Goal: Information Seeking & Learning: Check status

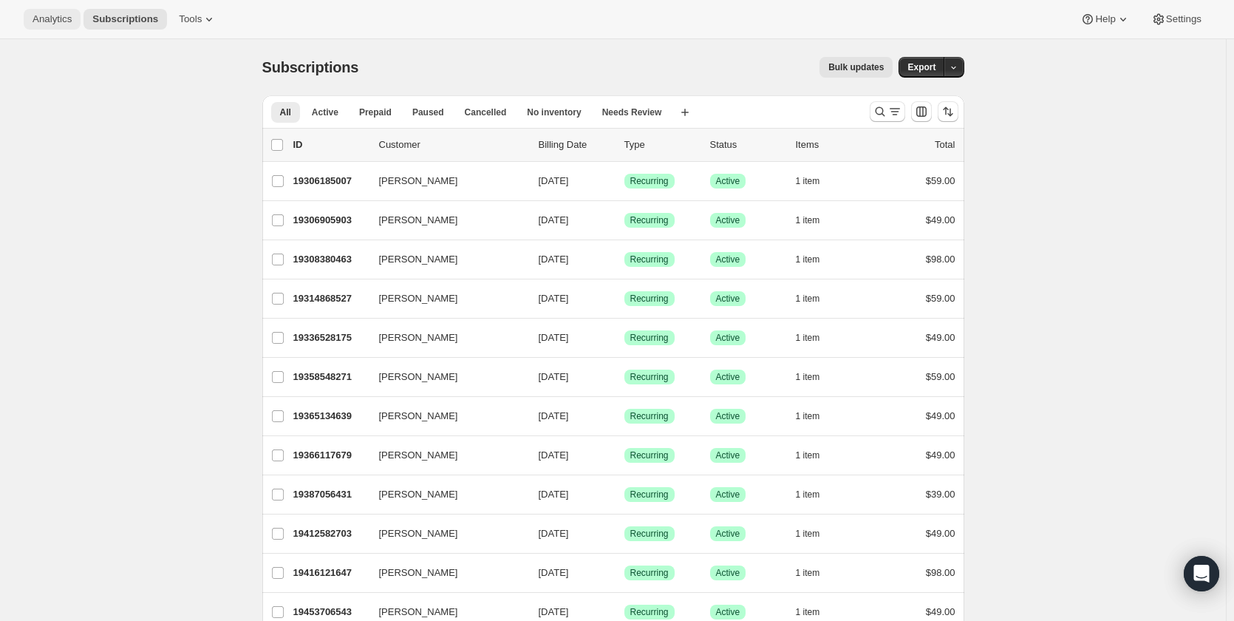
click at [63, 21] on span "Analytics" at bounding box center [52, 19] width 39 height 12
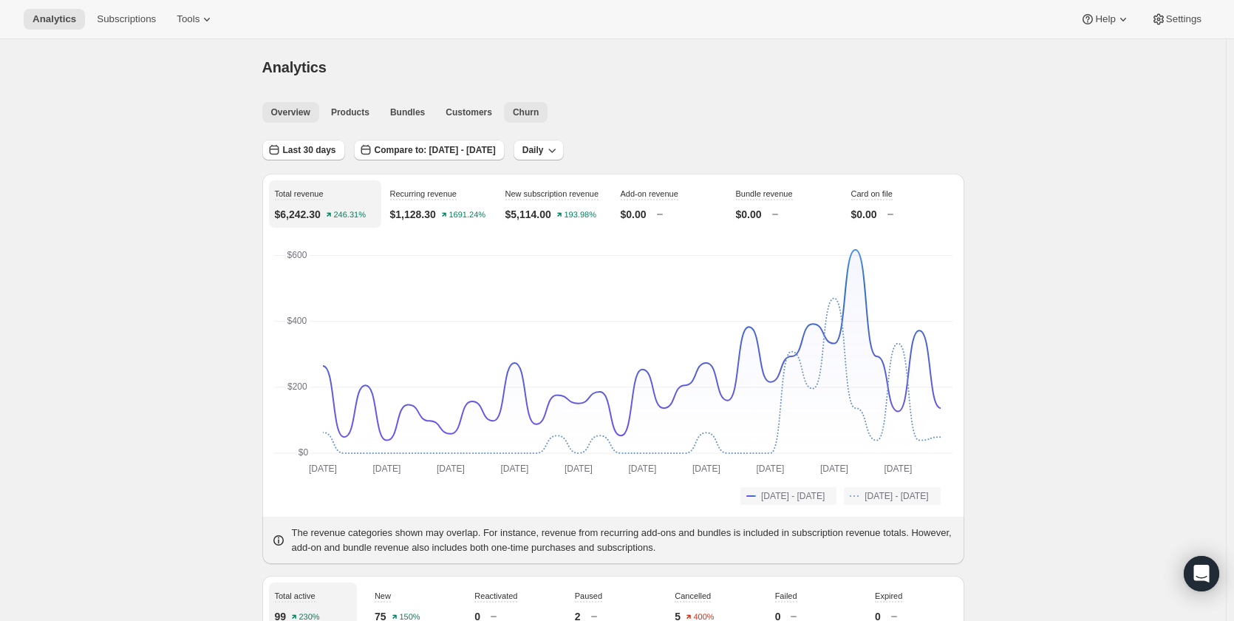
click at [532, 109] on span "Churn" at bounding box center [526, 112] width 26 height 12
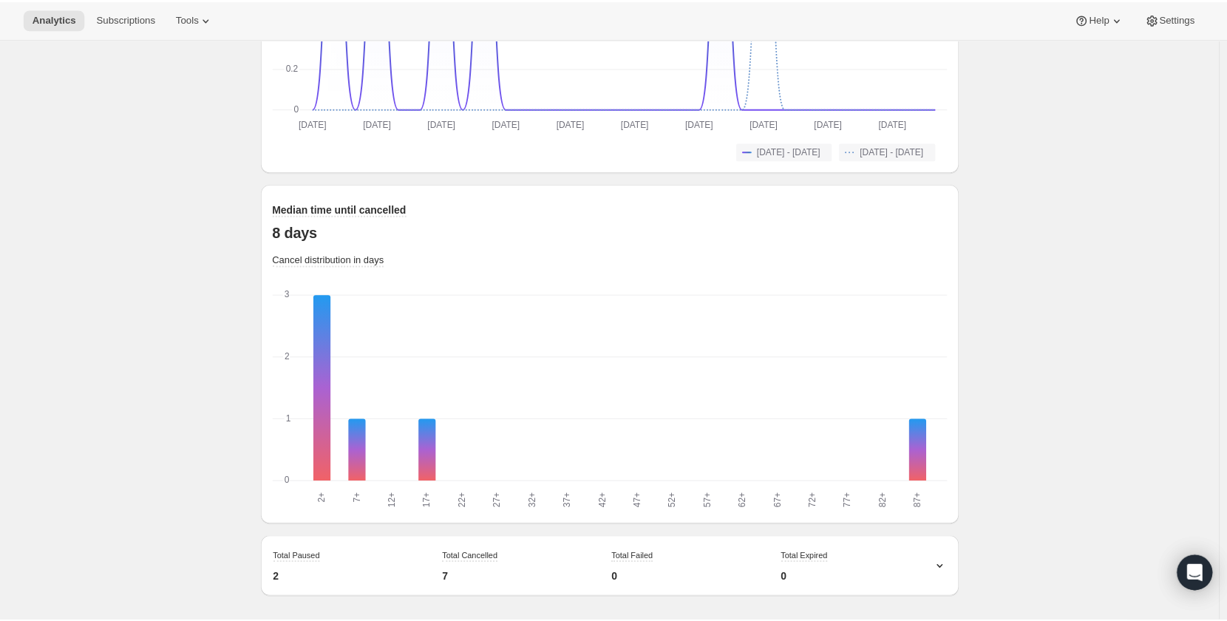
scroll to position [1297, 0]
